Goal: Transaction & Acquisition: Obtain resource

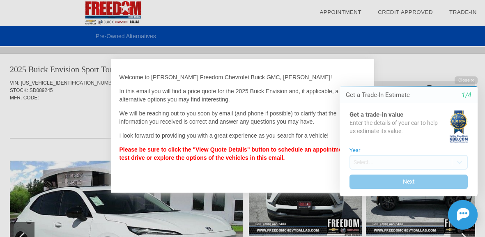
click at [325, 69] on html "Welcome! Get a Trade-In Estimate 1/4 Get a trade-in value Enter the details of …" at bounding box center [403, 69] width 163 height 0
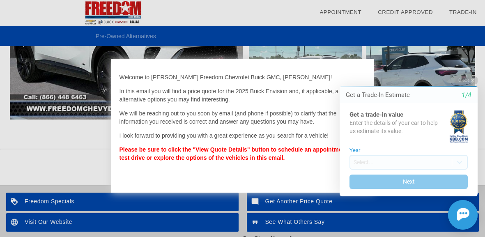
scroll to position [1035, 0]
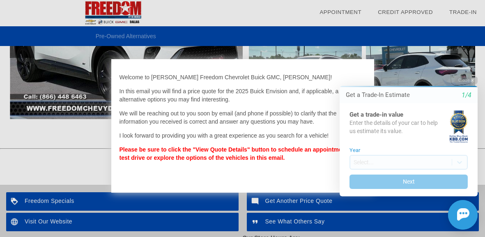
click at [326, 69] on html "Welcome! Get a Trade-In Estimate 1/4 Get a trade-in value Enter the details of …" at bounding box center [403, 69] width 163 height 0
click at [359, 69] on html "Welcome! Get a Trade-In Estimate 1/4 Get a trade-in value Enter the details of …" at bounding box center [403, 69] width 163 height 0
click at [362, 94] on div "Get a Trade-In Estimate" at bounding box center [378, 95] width 64 height 9
click at [387, 69] on html "Welcome! Get a Trade-In Estimate 1/4 Get a trade-in value Enter the details of …" at bounding box center [403, 69] width 163 height 0
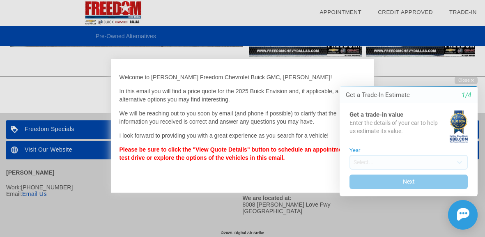
scroll to position [1107, 0]
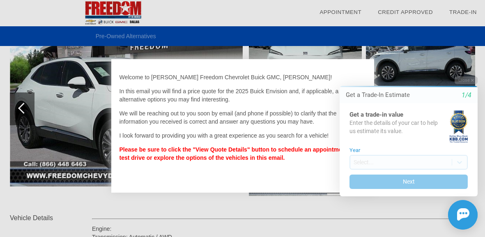
scroll to position [130, 0]
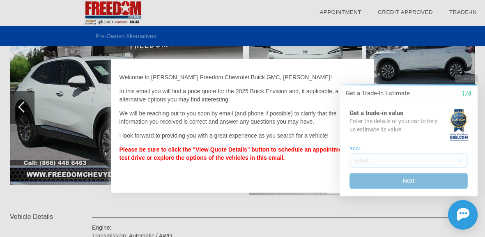
click at [367, 177] on button "Next" at bounding box center [409, 181] width 118 height 16
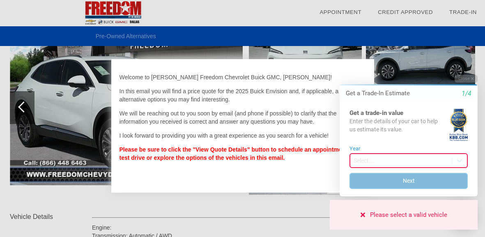
click at [377, 178] on button "Next" at bounding box center [409, 181] width 118 height 16
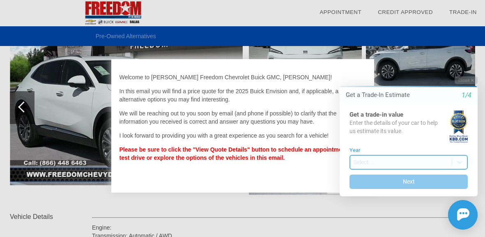
click at [371, 67] on body "Welcome! Get a Trade-In Estimate 1/4 Get a trade-in value Enter the details of …" at bounding box center [403, 67] width 163 height 0
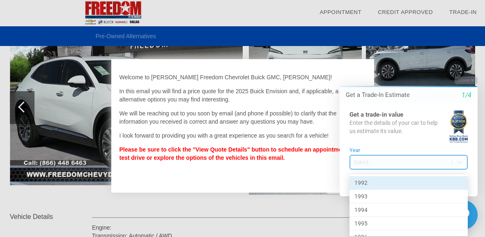
click at [371, 157] on div at bounding box center [403, 153] width 163 height 168
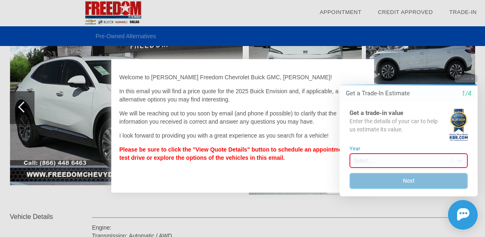
click at [377, 177] on button "Next" at bounding box center [409, 181] width 118 height 16
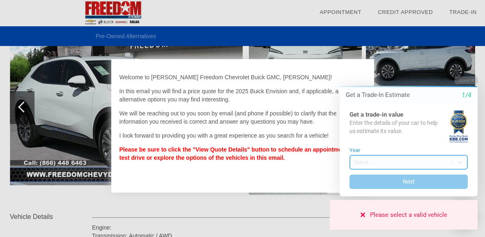
click at [367, 67] on body "Welcome! Get a Trade-In Estimate 1/4 Get a trade-in value Enter the details of …" at bounding box center [403, 67] width 163 height 0
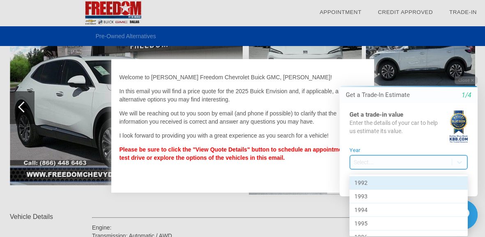
click at [391, 158] on div at bounding box center [403, 153] width 163 height 168
click at [391, 69] on body "Welcome! Get a Trade-In Estimate 1/4 Get a trade-in value Enter the details of …" at bounding box center [403, 69] width 163 height 0
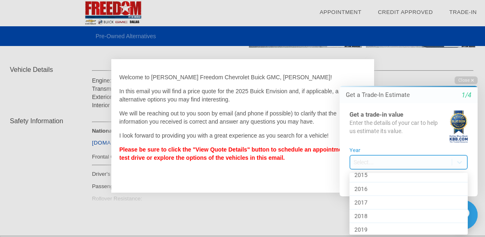
scroll to position [327, 0]
click at [364, 191] on div "2017" at bounding box center [409, 194] width 118 height 14
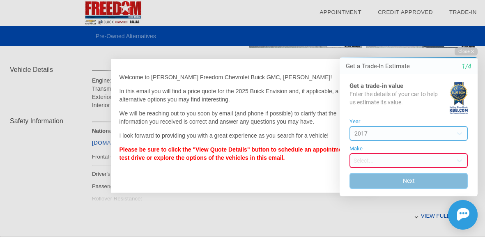
click at [423, 183] on button "Next" at bounding box center [409, 181] width 118 height 16
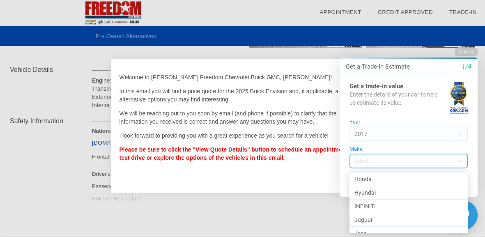
scroll to position [232, 0]
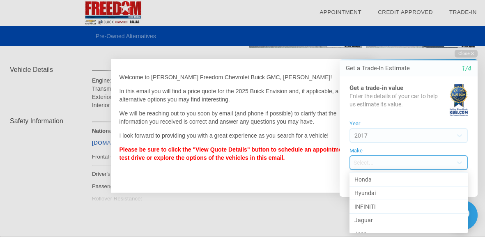
click at [371, 193] on div "Hyundai" at bounding box center [409, 193] width 118 height 14
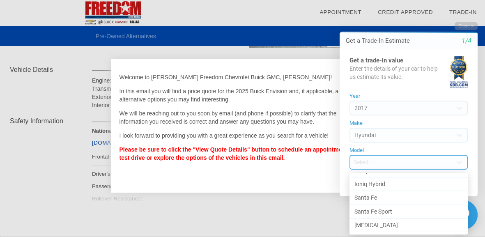
scroll to position [65, 0]
click at [371, 199] on div "Santa Fe" at bounding box center [409, 198] width 118 height 14
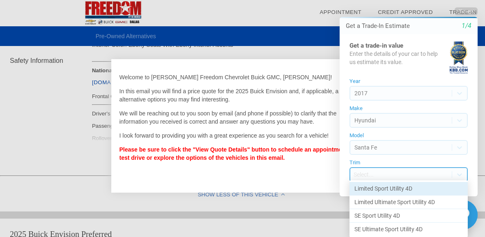
scroll to position [342, 0]
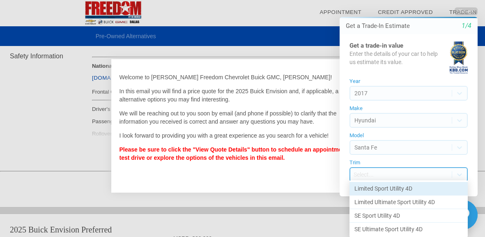
click at [412, 206] on div "Limited Ultimate Sport Utility 4D" at bounding box center [409, 203] width 118 height 14
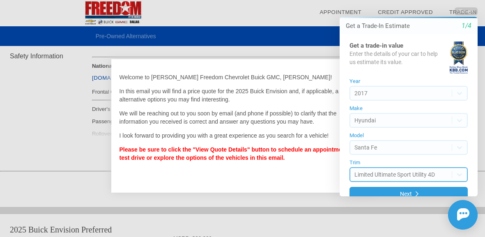
scroll to position [0, 0]
click at [421, 198] on div "Close Get a Trade-In Estimate 1/4 Get a trade-in value Enter the details of you…" at bounding box center [404, 118] width 148 height 222
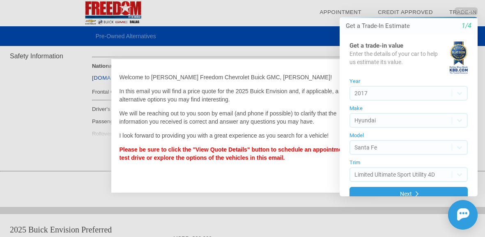
scroll to position [12, 0]
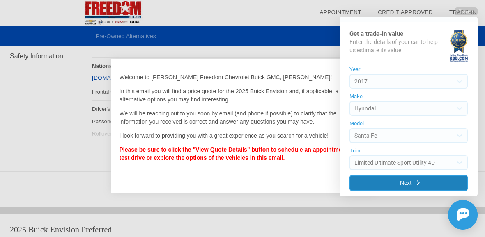
click at [417, 185] on icon "submit" at bounding box center [418, 183] width 3 height 6
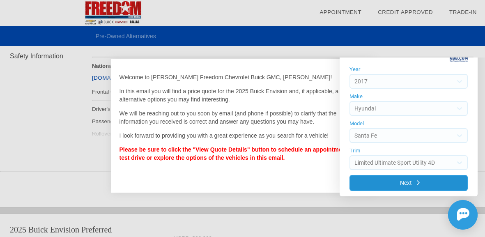
scroll to position [0, 0]
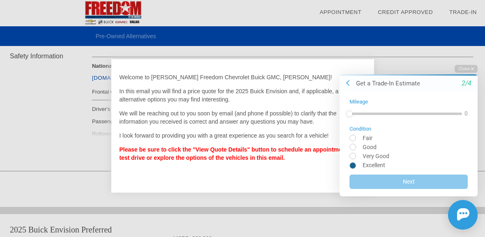
click at [354, 165] on input "radio" at bounding box center [409, 165] width 118 height 6
radio input "true"
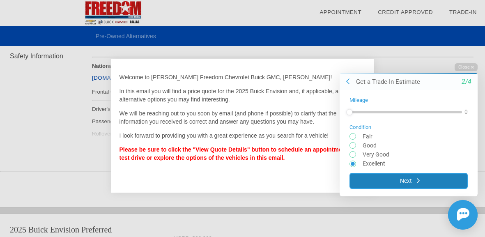
click at [404, 184] on button "Next" at bounding box center [409, 181] width 118 height 16
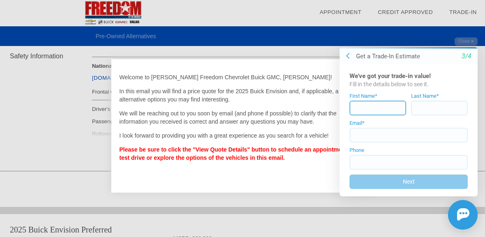
click at [377, 110] on input at bounding box center [378, 108] width 57 height 15
type input "James"
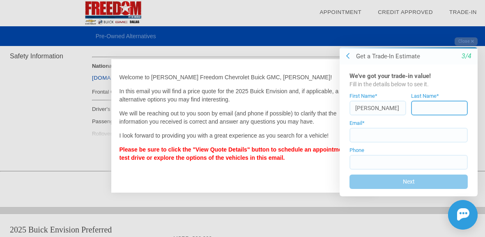
type input "Butler"
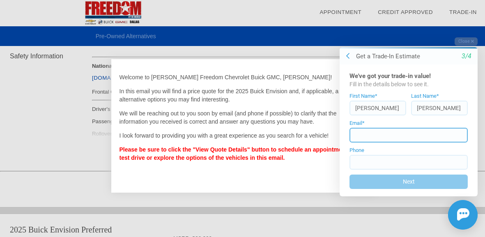
type input "jlbutler66@sbcglobal.net"
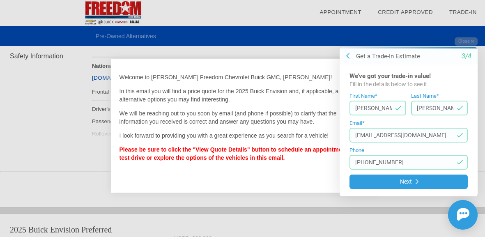
click at [406, 163] on input "(903) 581-6078" at bounding box center [409, 162] width 118 height 15
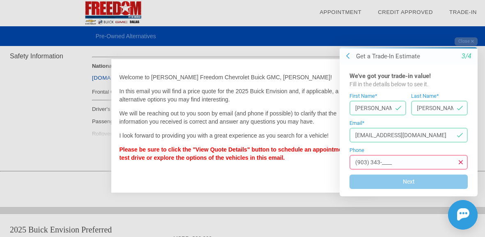
scroll to position [343, 0]
type input "(903) 343-6391"
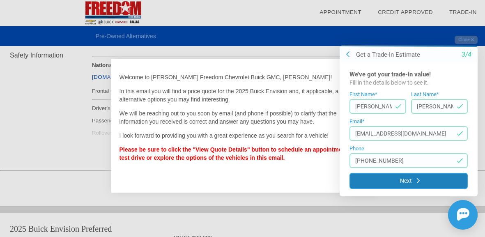
click at [412, 183] on button "Next" at bounding box center [409, 181] width 118 height 16
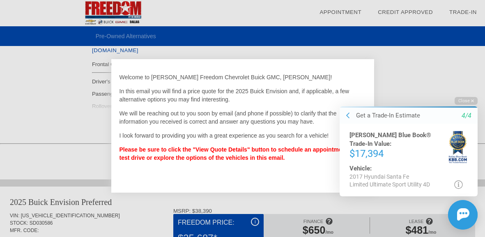
scroll to position [371, 0]
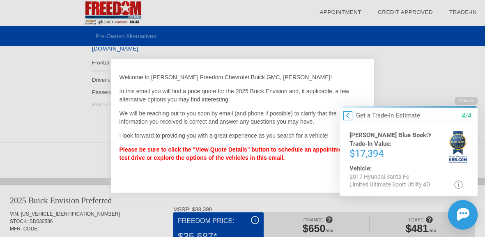
click at [348, 117] on icon at bounding box center [347, 115] width 3 height 6
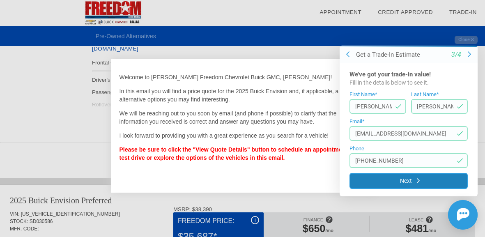
click at [404, 181] on button "Next" at bounding box center [409, 181] width 118 height 16
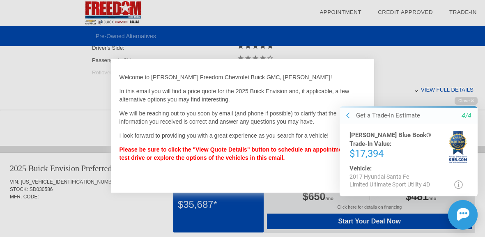
scroll to position [403, 0]
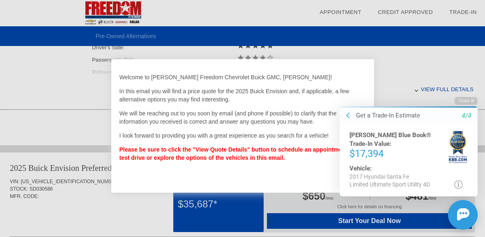
click at [369, 221] on div "Please select a valid vehicle" at bounding box center [404, 215] width 148 height 30
click at [432, 85] on div at bounding box center [242, 118] width 485 height 237
click at [435, 88] on div at bounding box center [242, 118] width 485 height 237
click at [432, 85] on div at bounding box center [242, 118] width 485 height 237
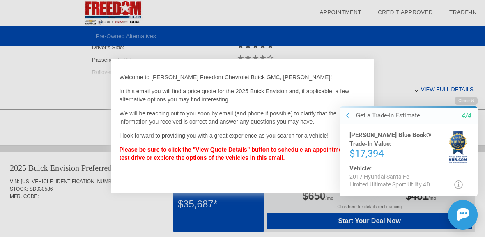
click at [432, 85] on div at bounding box center [242, 118] width 485 height 237
click at [371, 221] on div "Please select a valid vehicle" at bounding box center [404, 215] width 148 height 30
